Goal: Task Accomplishment & Management: Complete application form

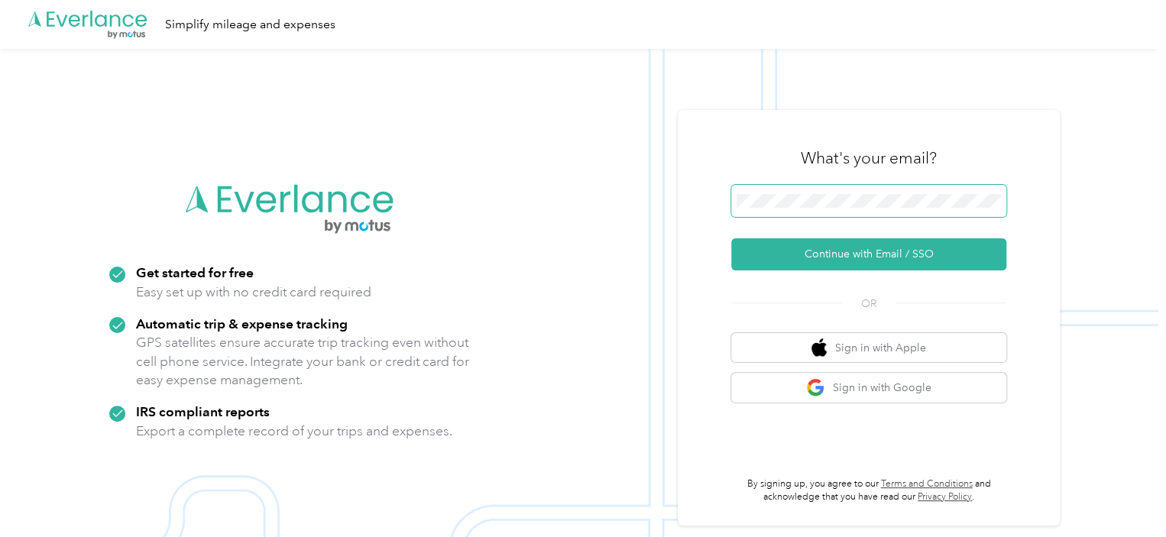
click at [731, 238] on button "Continue with Email / SSO" at bounding box center [868, 254] width 275 height 32
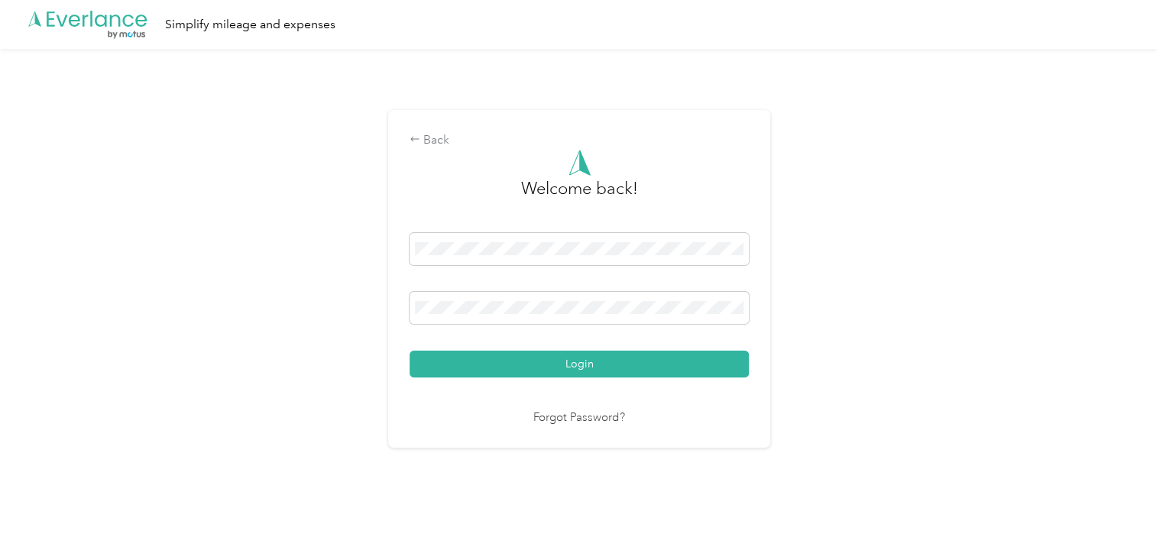
click at [410, 351] on button "Login" at bounding box center [579, 364] width 339 height 27
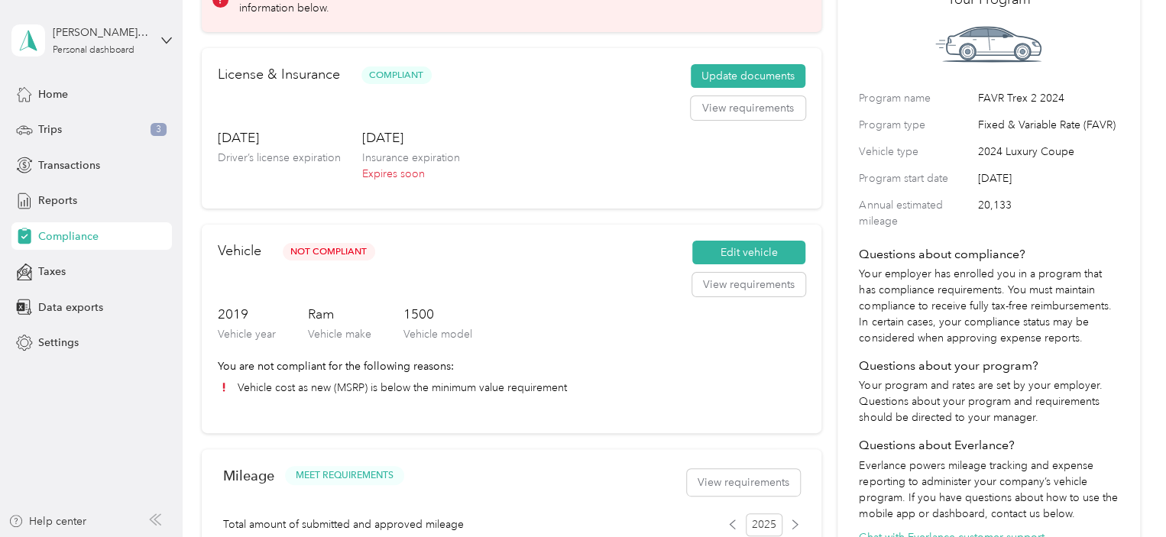
scroll to position [153, 0]
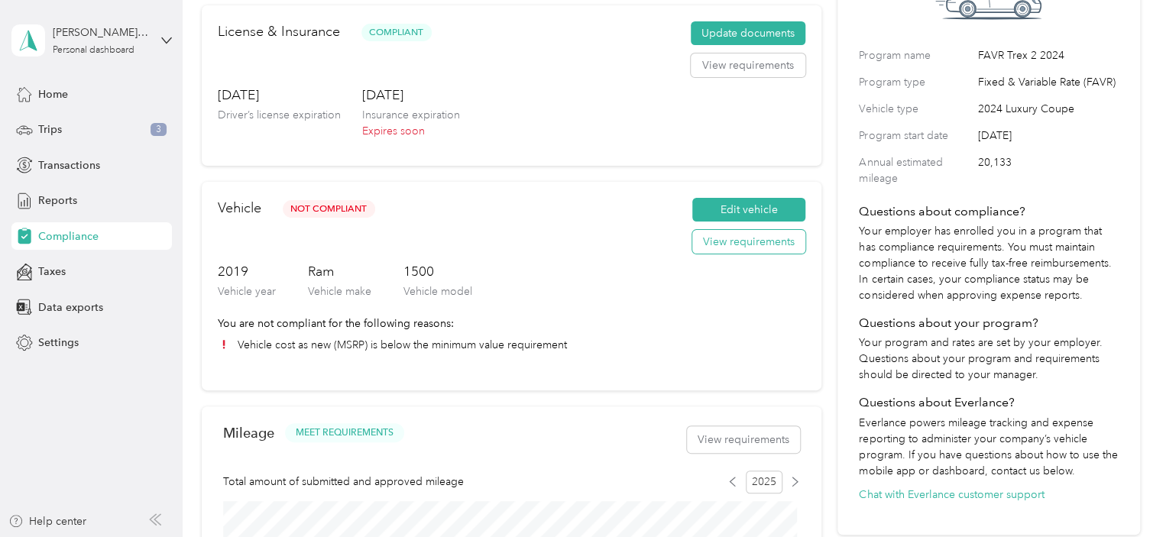
click at [740, 251] on button "View requirements" at bounding box center [748, 242] width 113 height 24
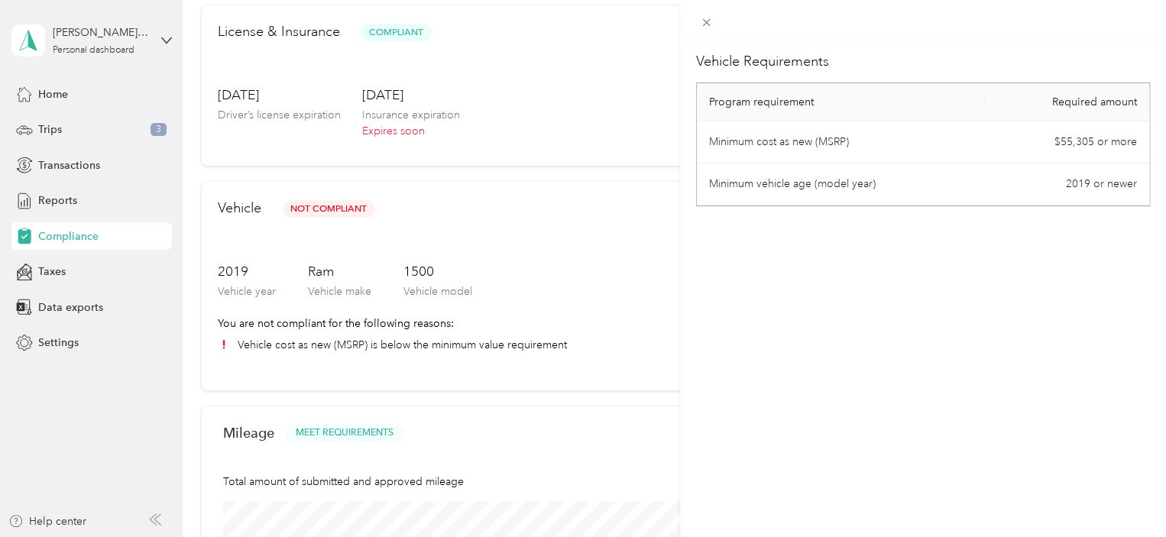
click at [526, 285] on div "Vehicle Requirements Program requirement Required amount Minimum cost as new (M…" at bounding box center [583, 268] width 1166 height 537
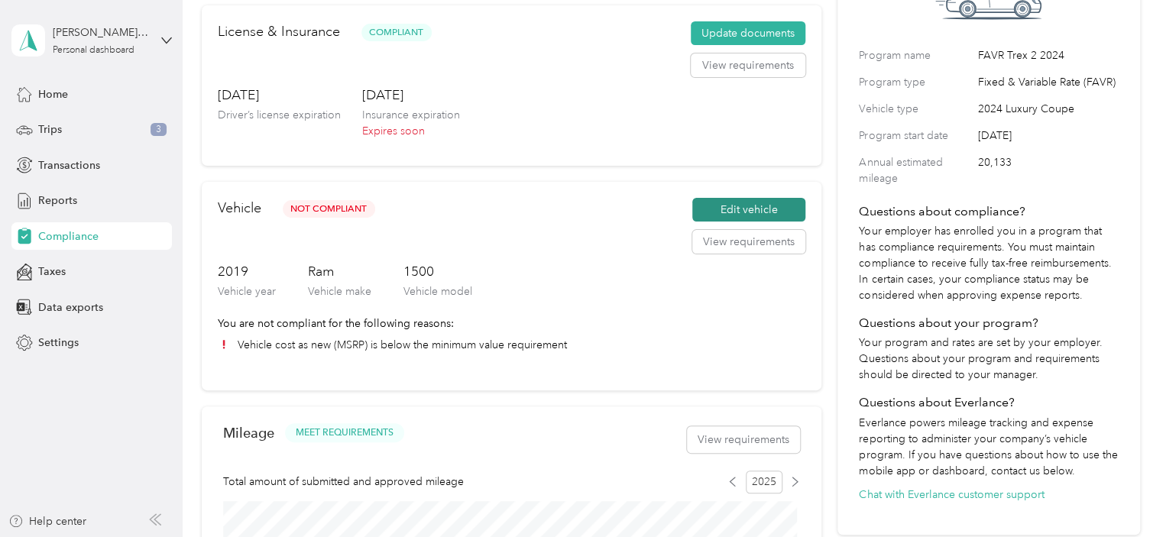
click at [766, 215] on button "Edit vehicle" at bounding box center [748, 210] width 113 height 24
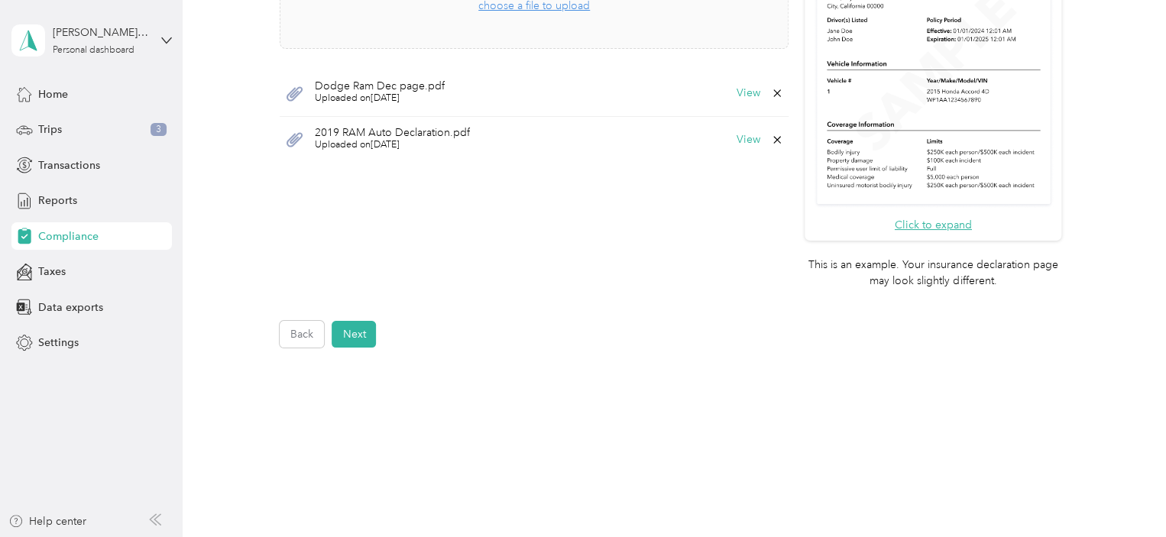
scroll to position [594, 0]
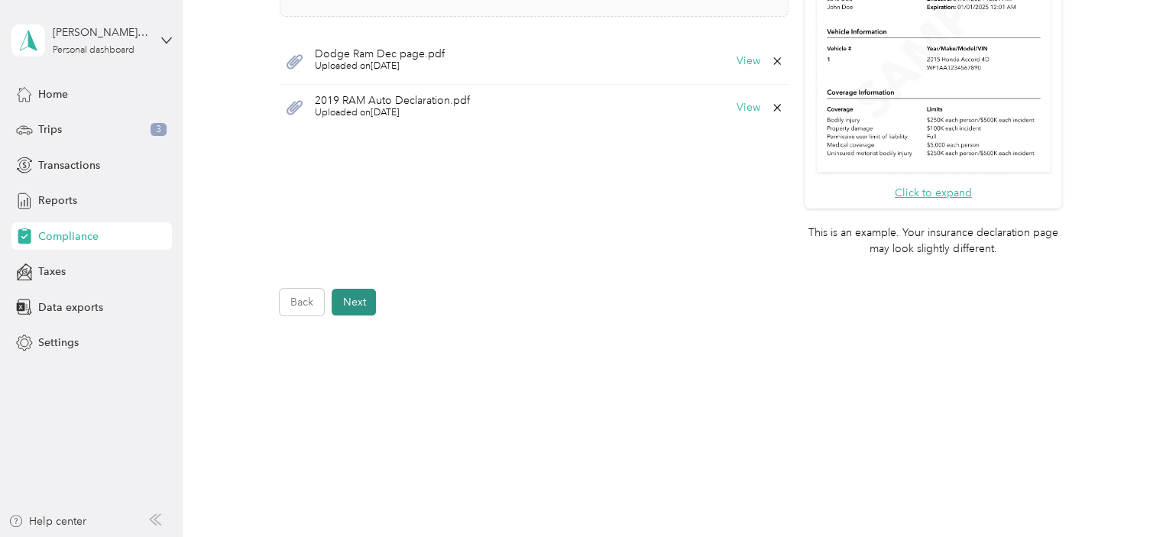
click at [357, 301] on button "Next" at bounding box center [354, 302] width 44 height 27
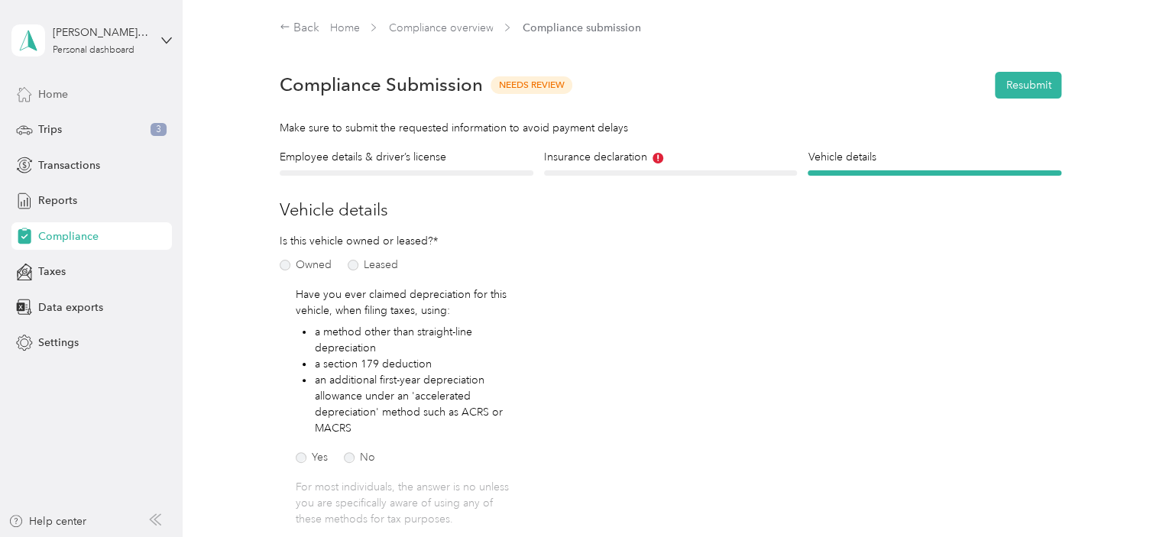
click at [67, 89] on span "Home" at bounding box center [53, 94] width 30 height 16
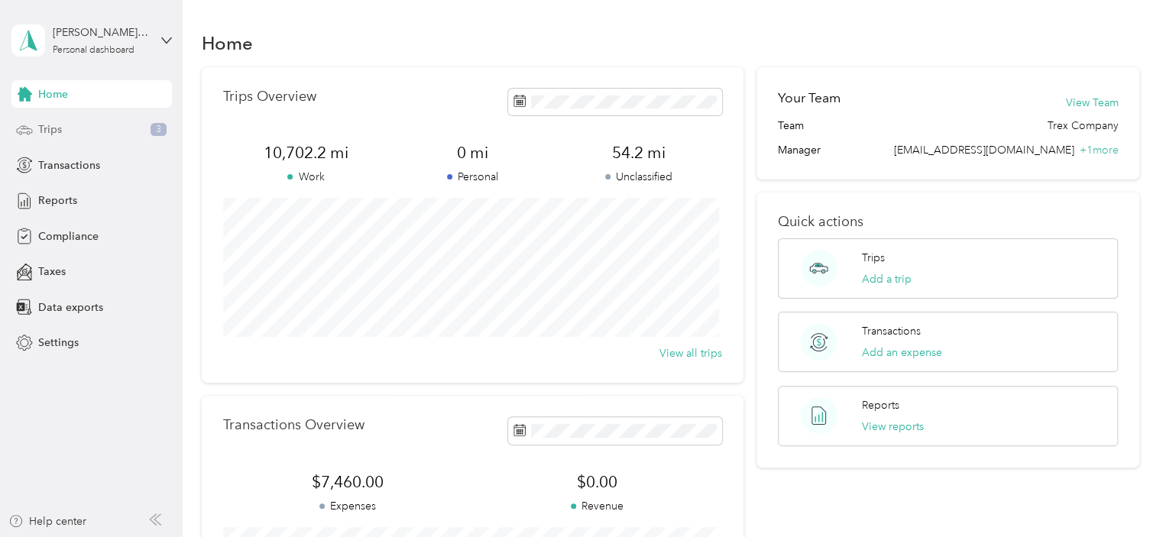
click at [44, 121] on div "Trips 3" at bounding box center [91, 130] width 160 height 28
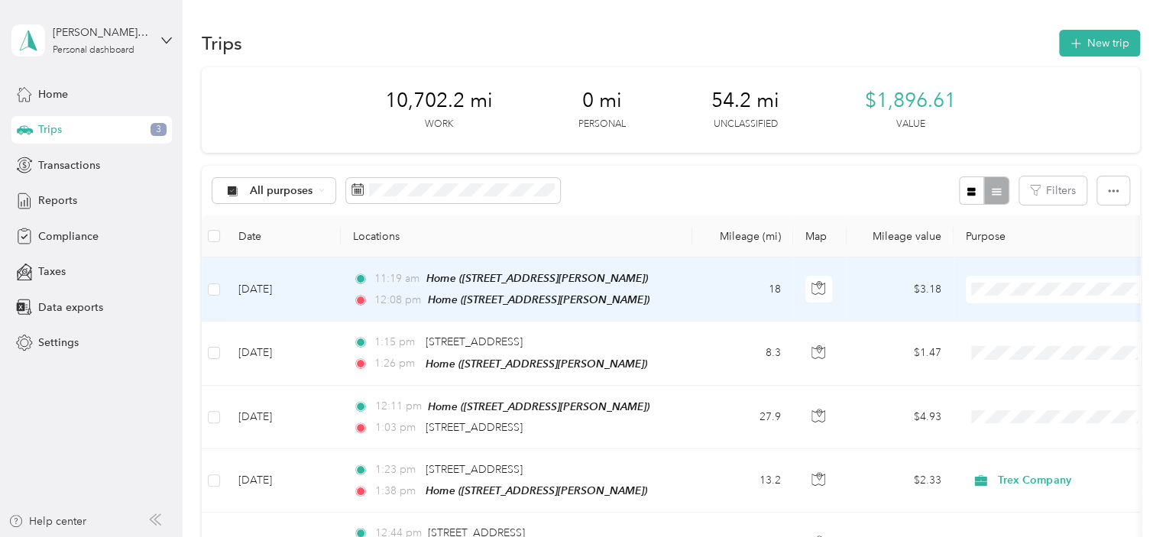
click at [705, 302] on td "18" at bounding box center [742, 290] width 101 height 64
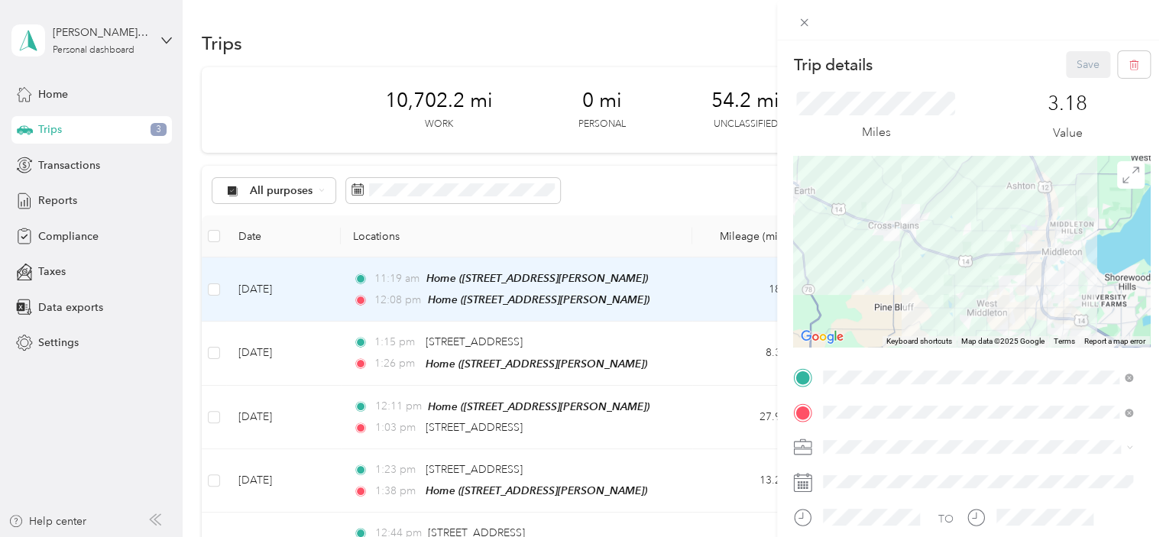
click at [448, 42] on div "Trip details Save This trip cannot be edited because it is either under review,…" at bounding box center [583, 268] width 1166 height 537
